Goal: Navigation & Orientation: Go to known website

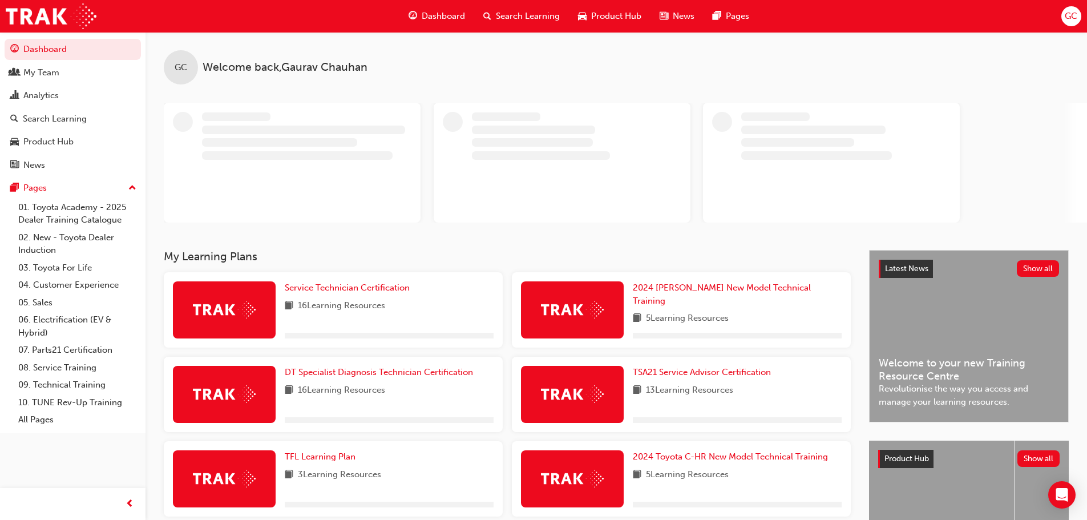
click at [1068, 21] on span "GC" at bounding box center [1070, 16] width 13 height 13
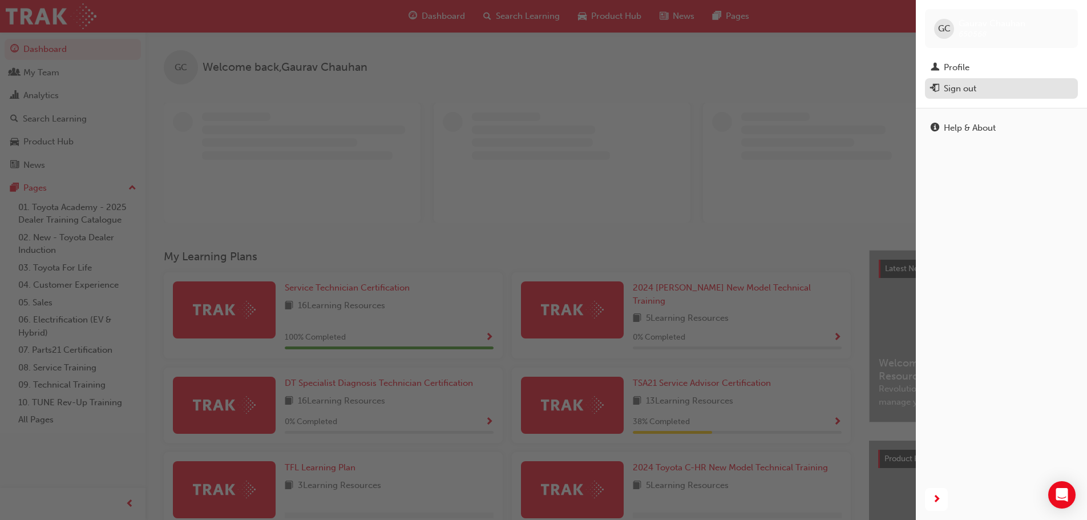
click at [995, 90] on div "Sign out" at bounding box center [1000, 89] width 141 height 14
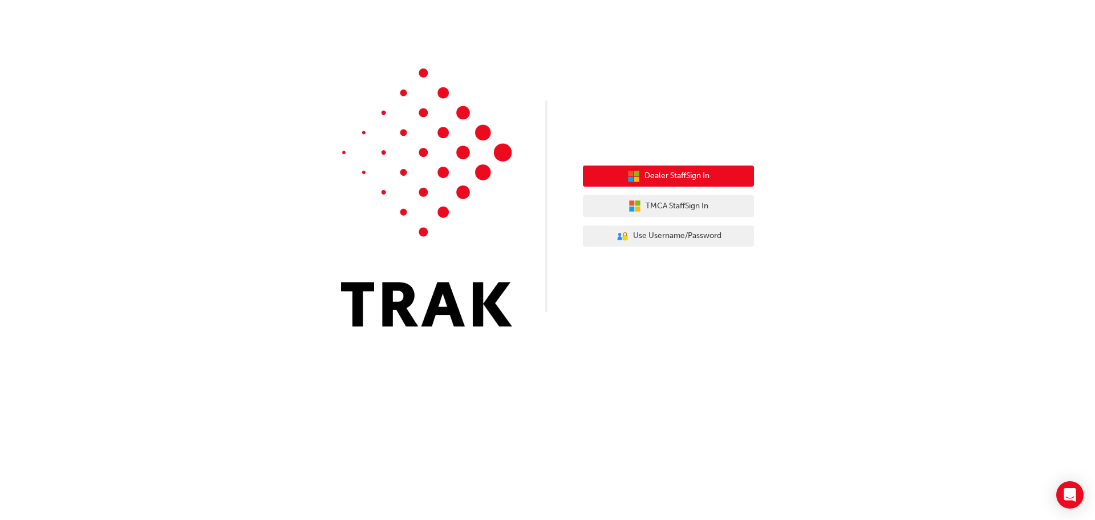
click at [658, 169] on button "Dealer Staff Sign In" at bounding box center [668, 176] width 171 height 22
click at [659, 171] on span "Dealer Staff Sign In" at bounding box center [677, 175] width 65 height 13
